Goal: Information Seeking & Learning: Learn about a topic

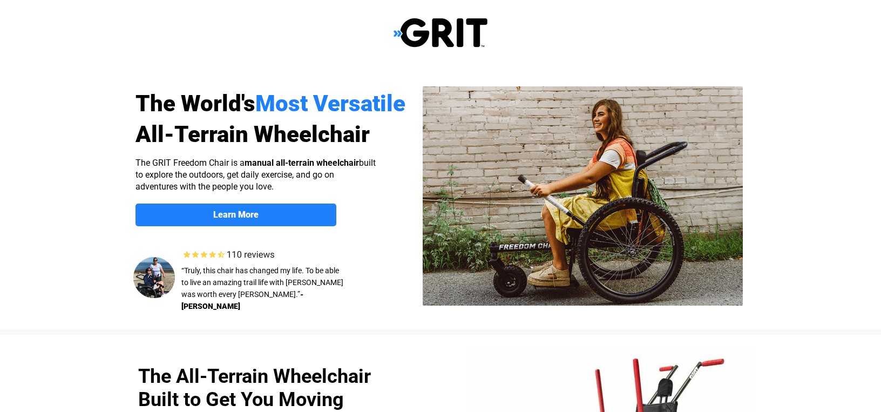
scroll to position [173, 0]
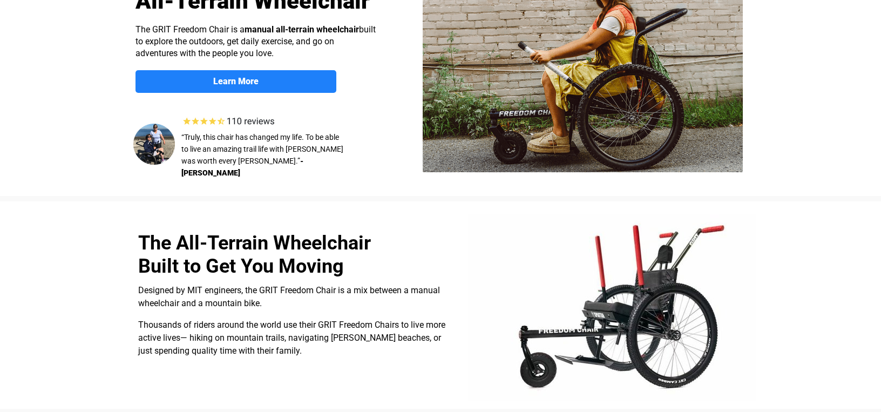
select select "US"
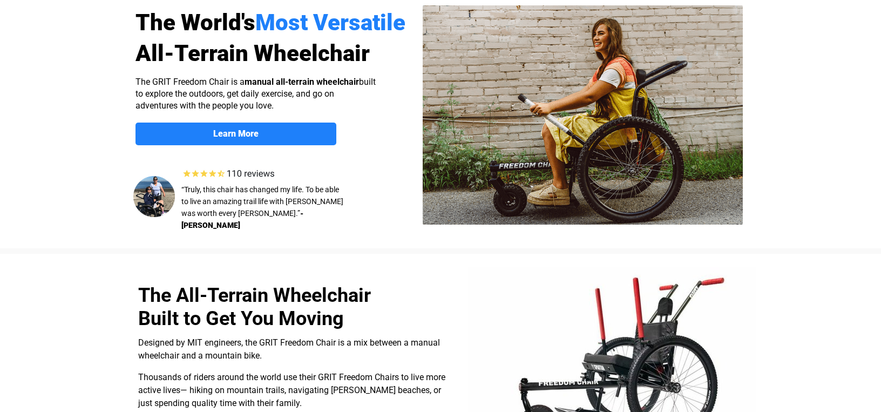
scroll to position [0, 0]
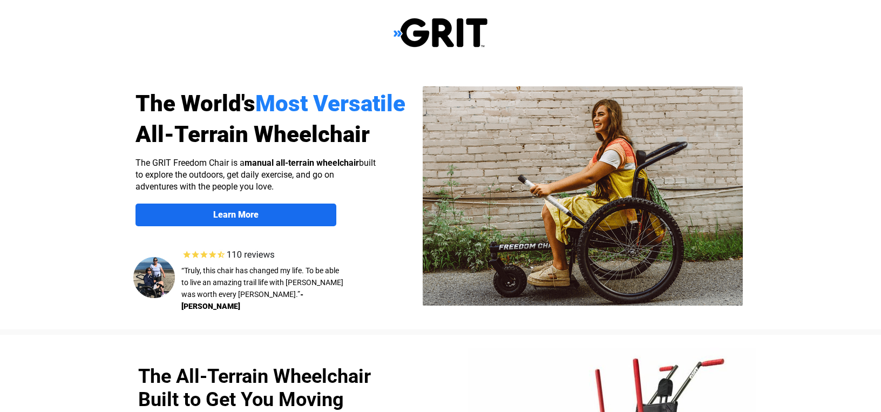
click at [293, 210] on span "Learn More" at bounding box center [235, 214] width 201 height 10
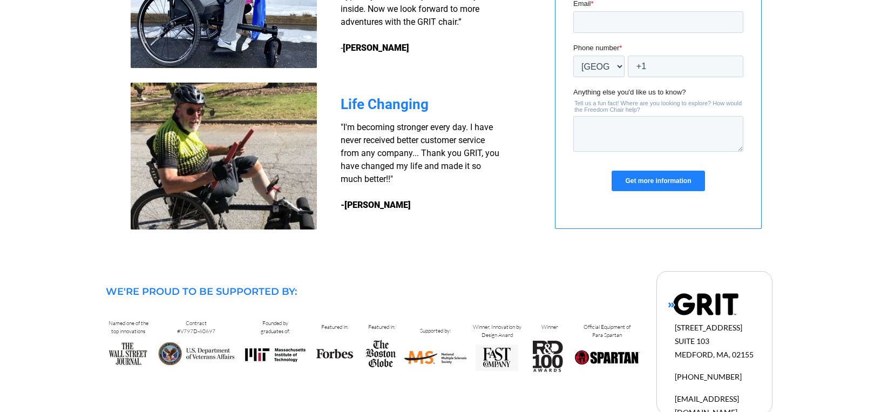
scroll to position [1006, 0]
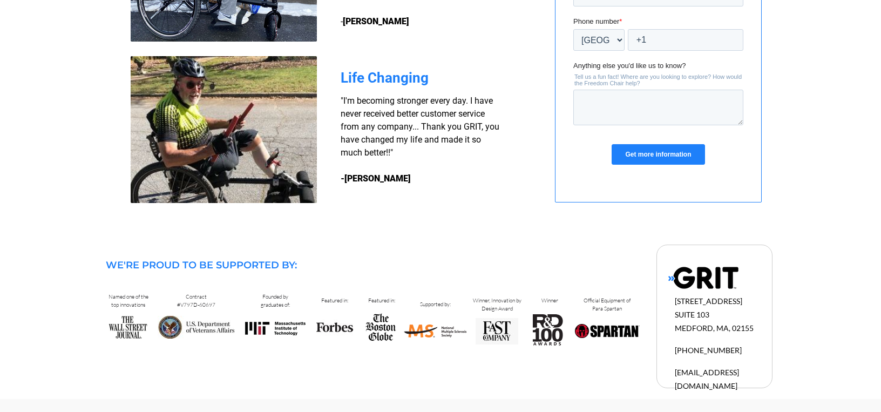
click at [671, 155] on input "Get more information" at bounding box center [657, 154] width 93 height 21
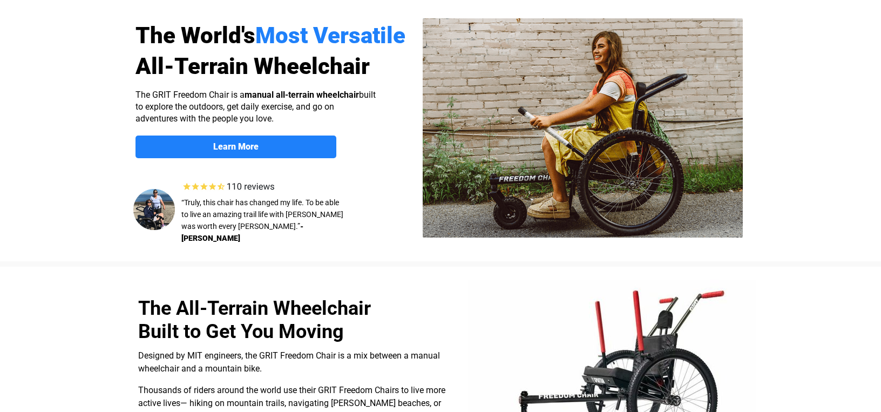
scroll to position [0, 0]
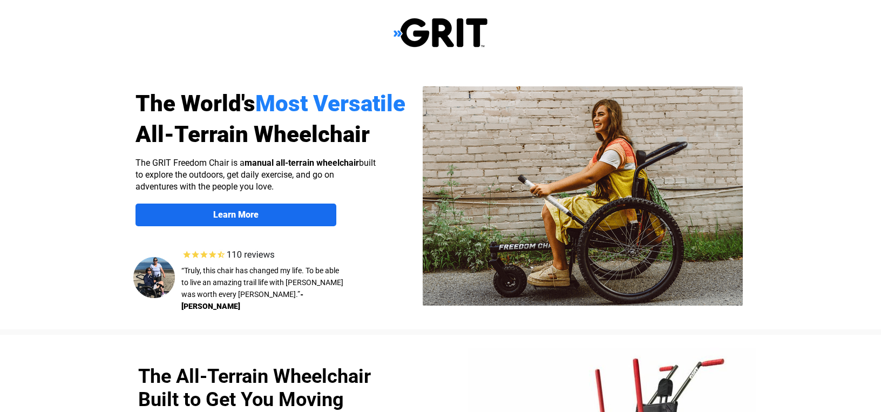
click at [273, 213] on span "Learn More" at bounding box center [235, 214] width 201 height 10
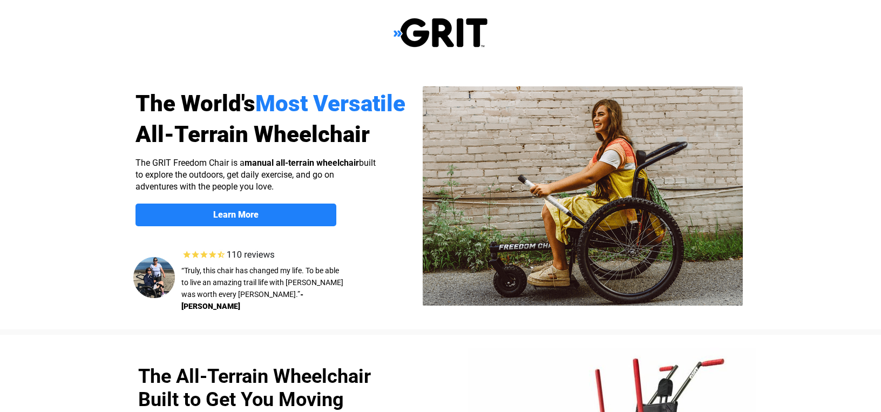
click at [696, 192] on img at bounding box center [583, 195] width 320 height 219
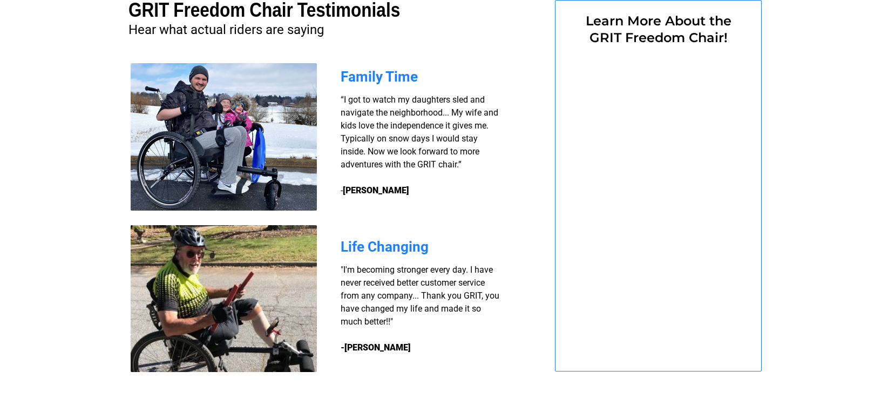
select select "US"
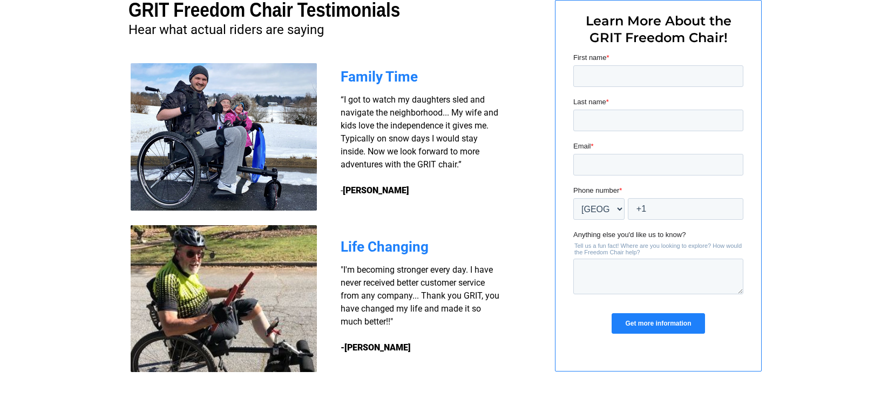
scroll to position [0, 0]
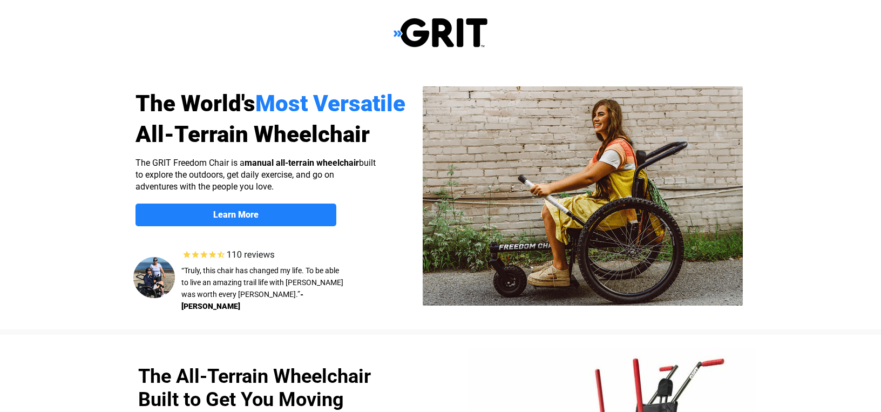
scroll to position [837, 0]
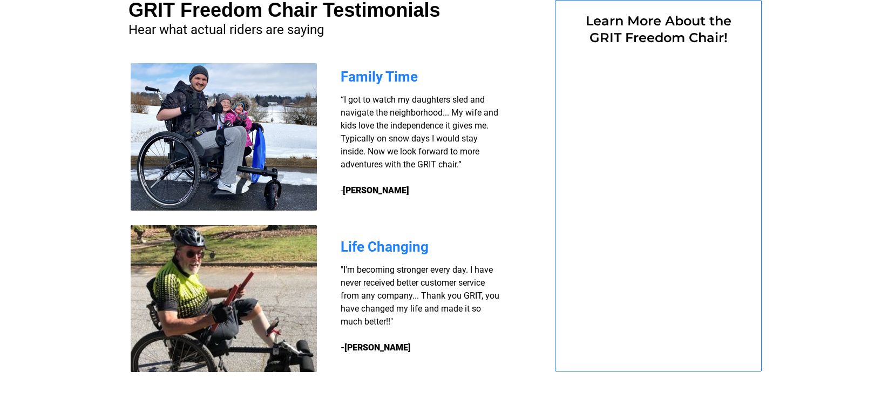
select select "US"
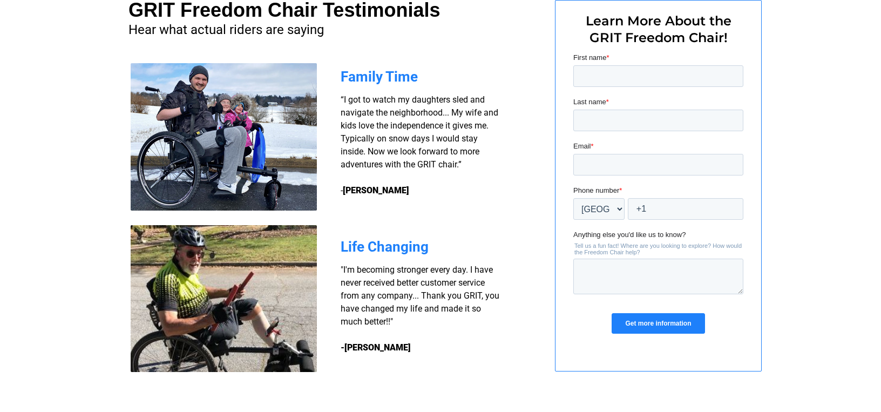
scroll to position [0, 0]
